Goal: Navigation & Orientation: Find specific page/section

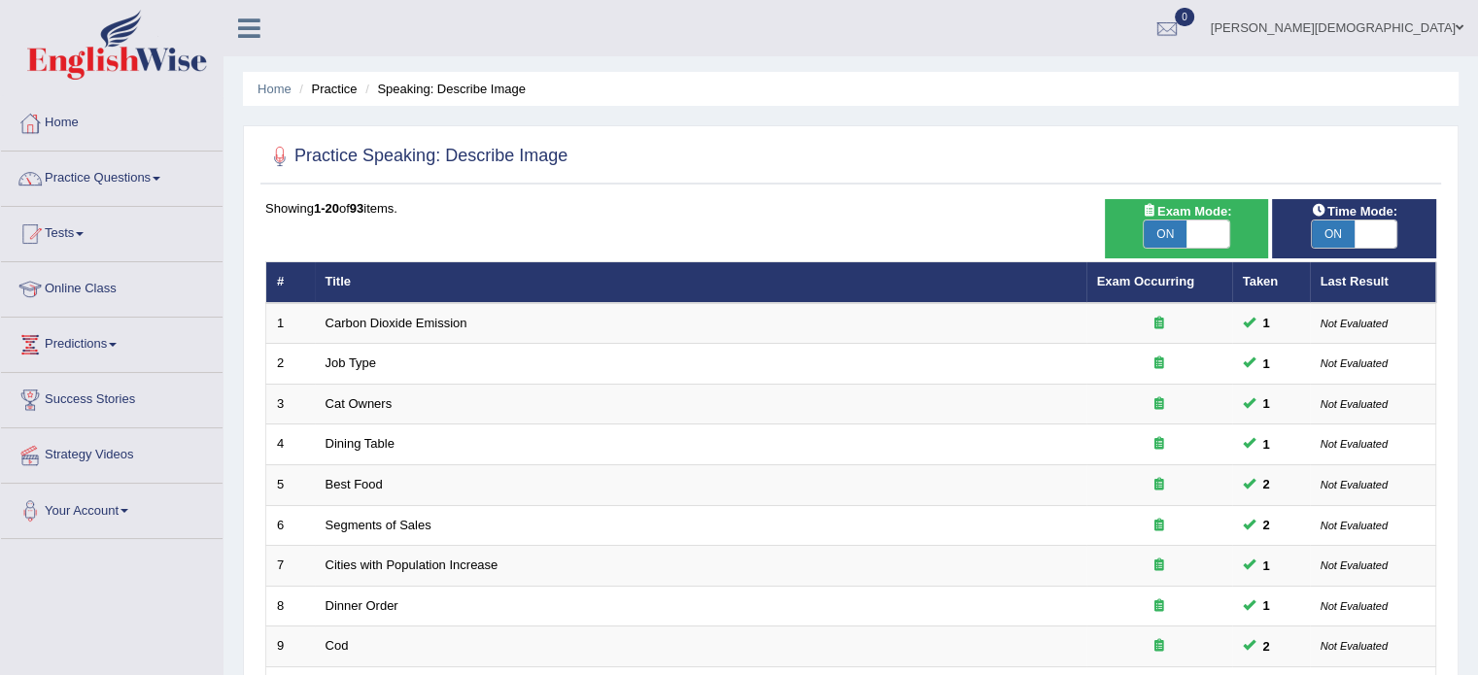
click at [110, 287] on link "Online Class" at bounding box center [112, 286] width 222 height 49
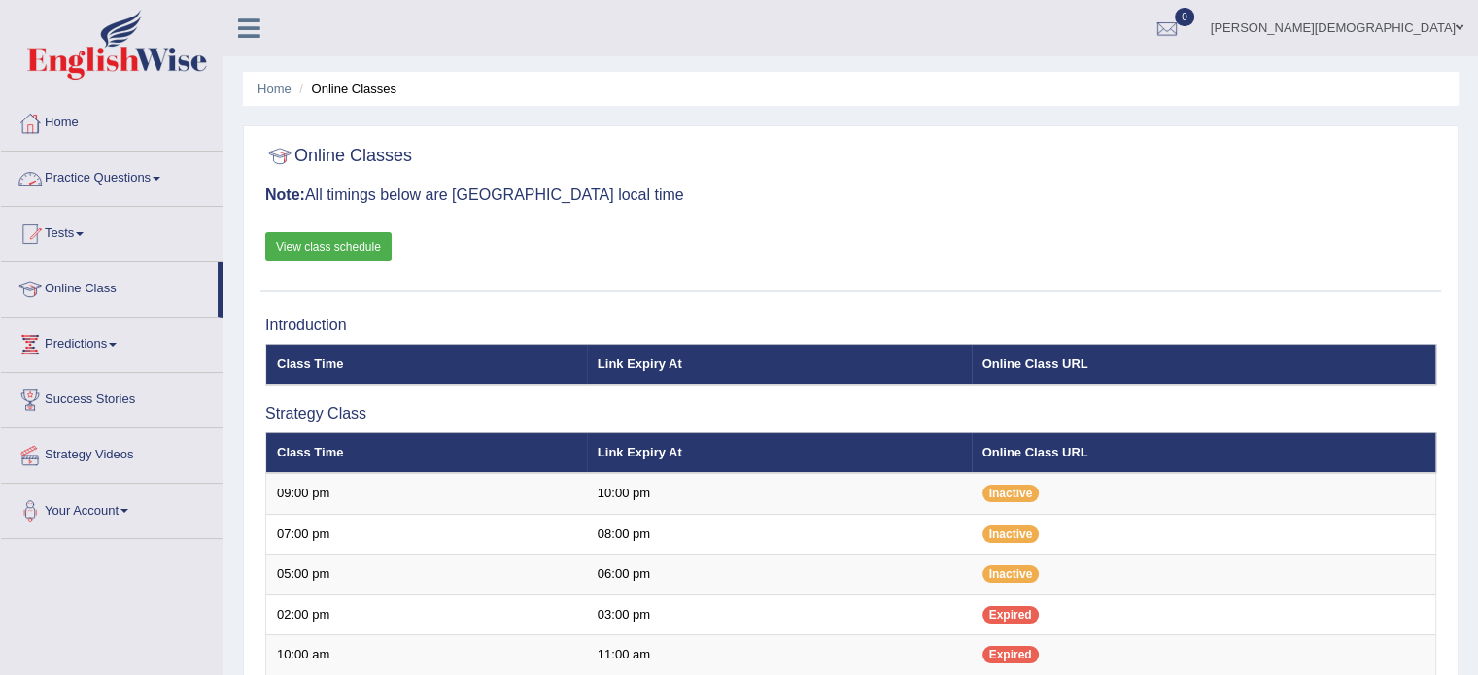
click at [160, 180] on span at bounding box center [157, 179] width 8 height 4
